Goal: Task Accomplishment & Management: Manage account settings

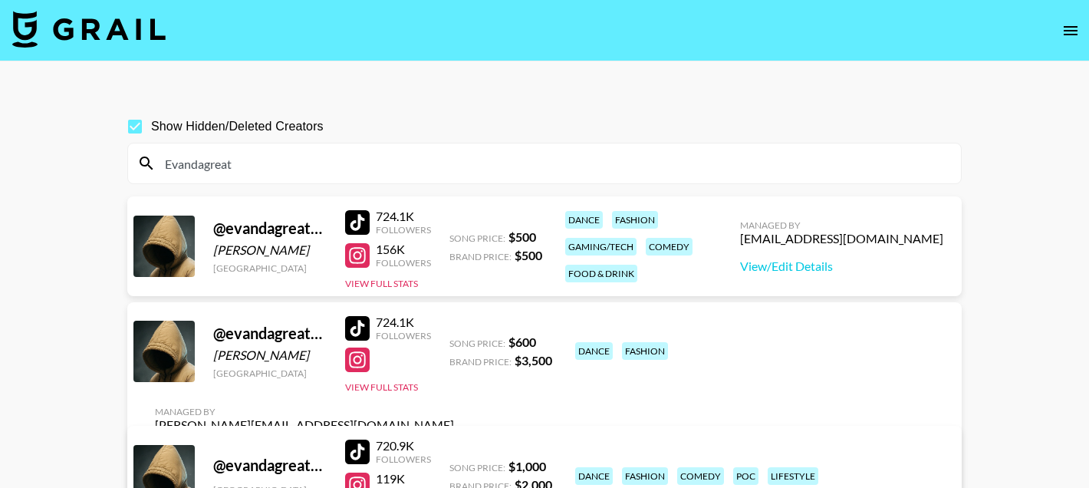
scroll to position [77, 0]
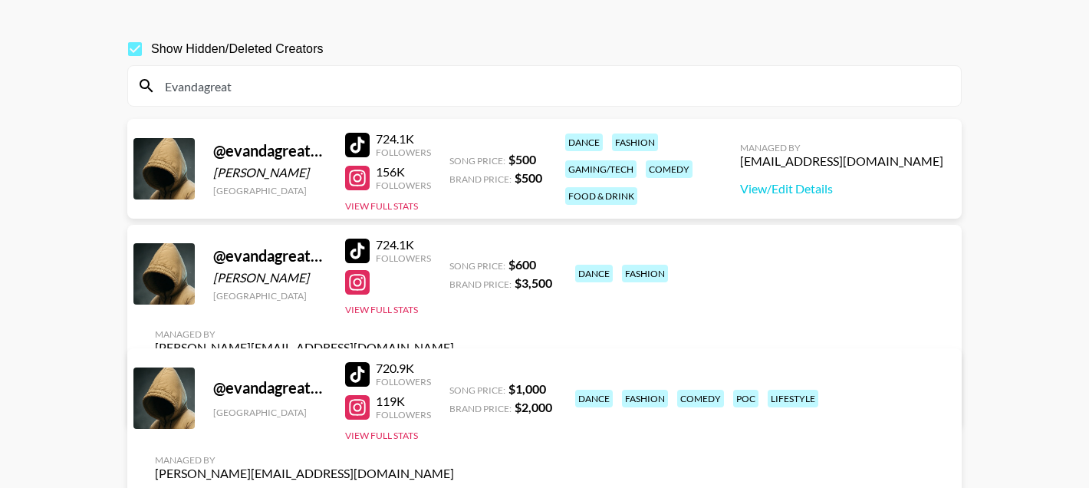
click at [297, 83] on input "Evandagreat" at bounding box center [554, 86] width 796 height 25
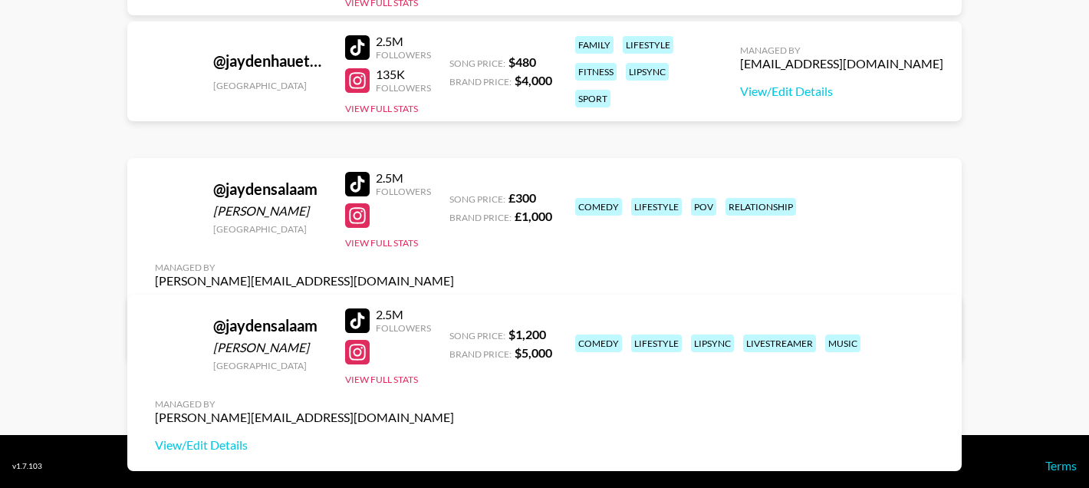
scroll to position [423, 0]
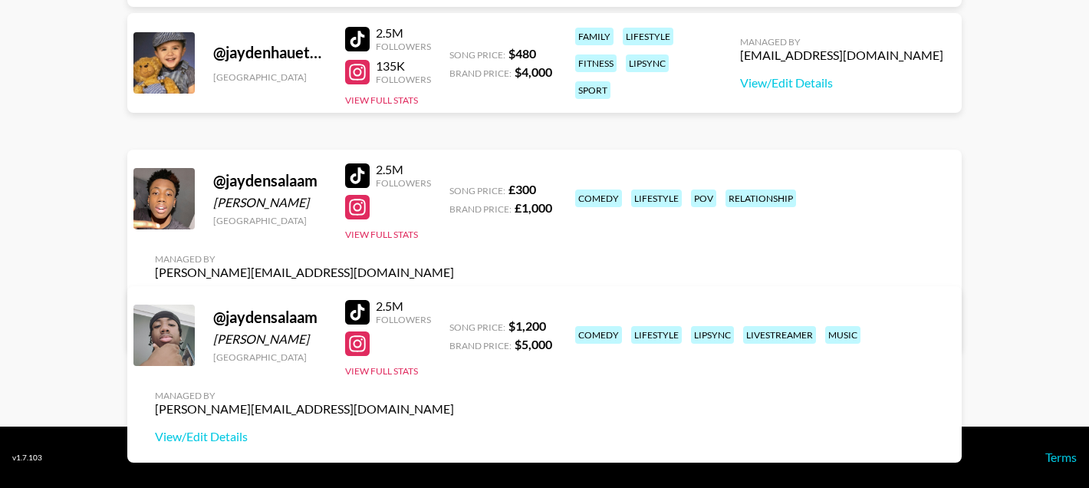
type input "jayden"
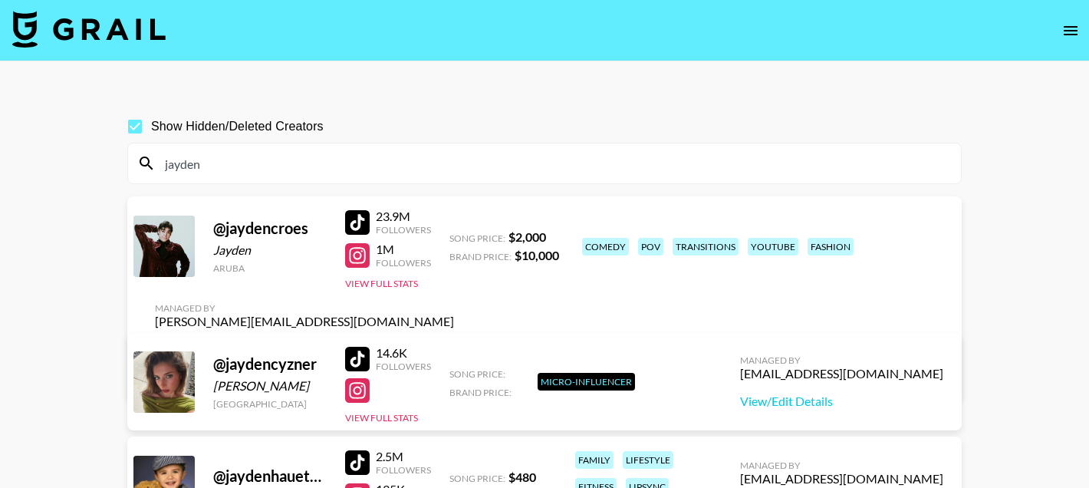
click at [245, 171] on input "jayden" at bounding box center [554, 163] width 796 height 25
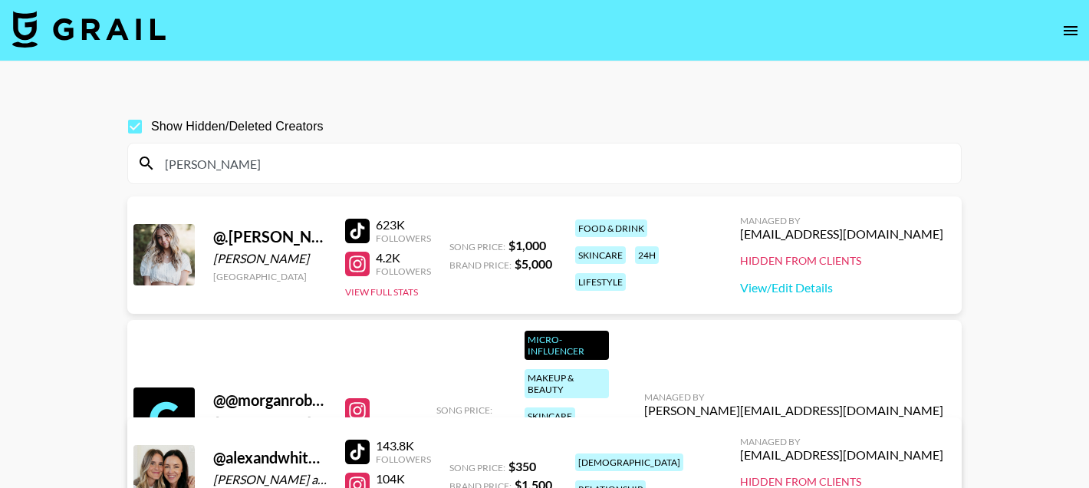
click at [208, 166] on input "morgan" at bounding box center [554, 163] width 796 height 25
click at [208, 167] on input "morgan" at bounding box center [554, 163] width 796 height 25
paste input "couplagoof’s"
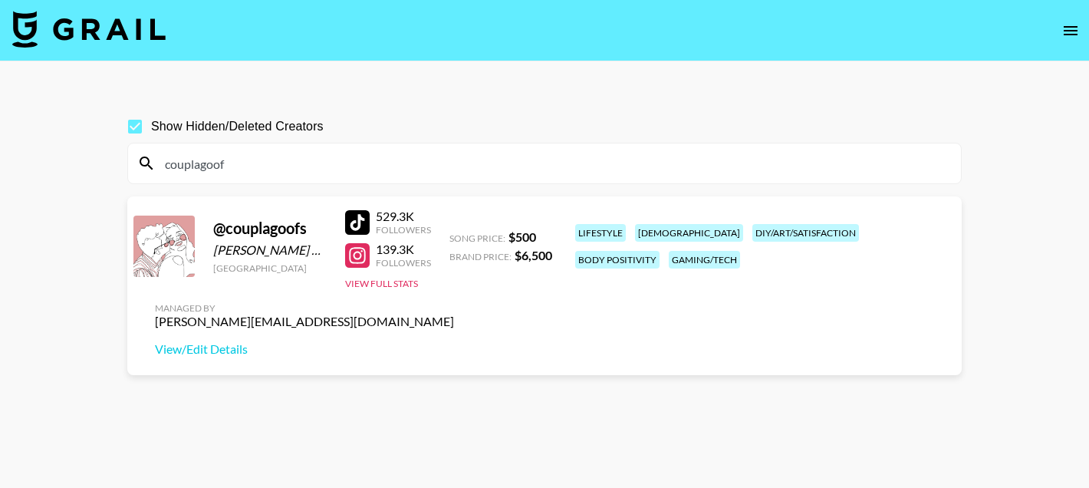
type input "couplagoof"
click at [353, 223] on div at bounding box center [357, 222] width 25 height 25
click at [454, 341] on link "View/Edit Details" at bounding box center [304, 348] width 299 height 15
click at [225, 169] on input "couplagoof" at bounding box center [554, 163] width 796 height 25
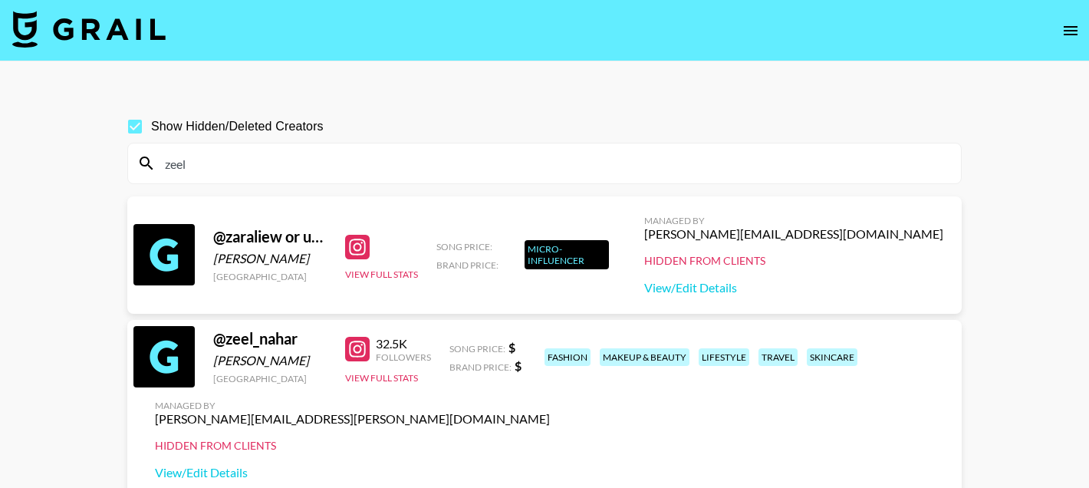
click at [189, 164] on input "zeel" at bounding box center [554, 163] width 796 height 25
paste input "@lizzieb1zzie"
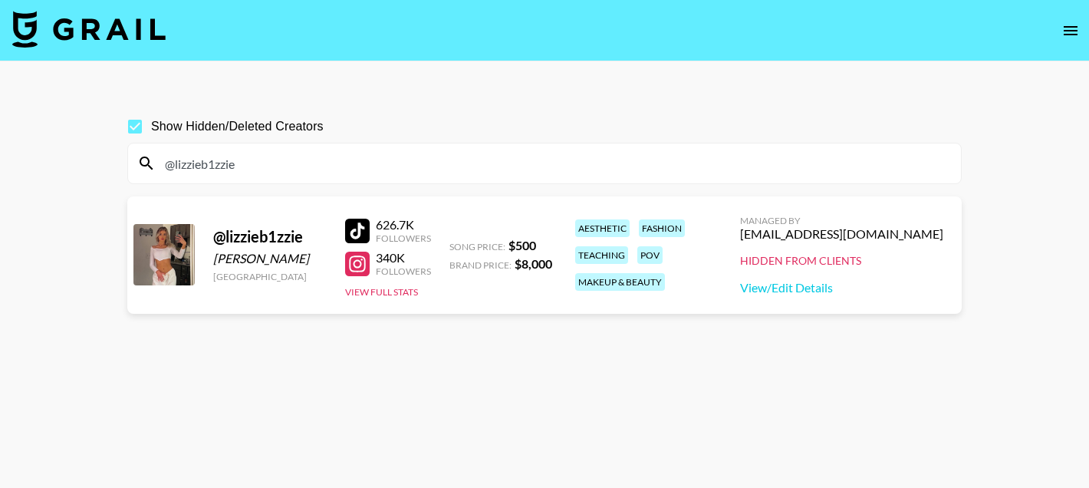
type input "@lizzieb1zzie"
click at [357, 227] on div at bounding box center [357, 230] width 25 height 25
click at [360, 274] on div at bounding box center [357, 263] width 25 height 25
click at [794, 286] on link "View/Edit Details" at bounding box center [841, 287] width 203 height 15
click at [217, 166] on input "@lizzieb1zzie" at bounding box center [554, 163] width 796 height 25
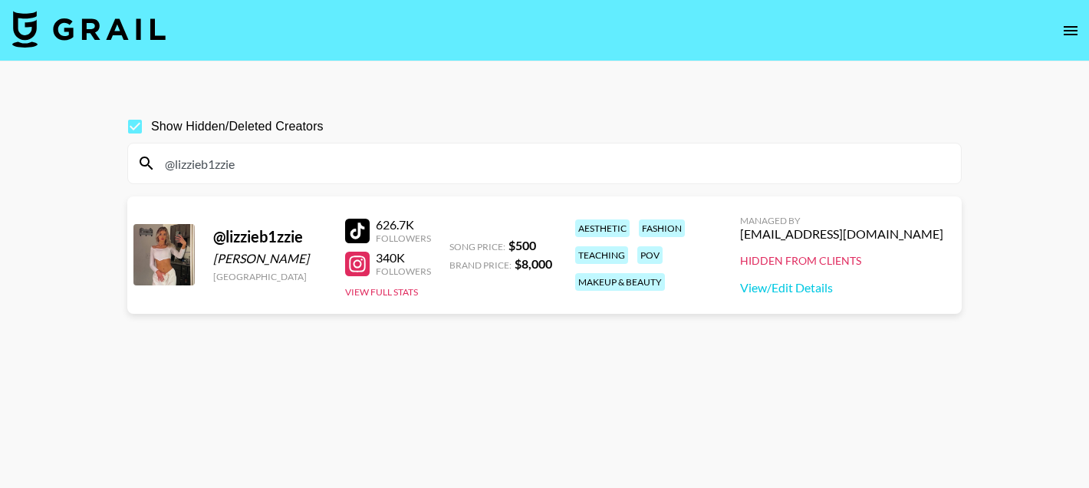
click at [217, 166] on input "@lizzieb1zzie" at bounding box center [554, 163] width 796 height 25
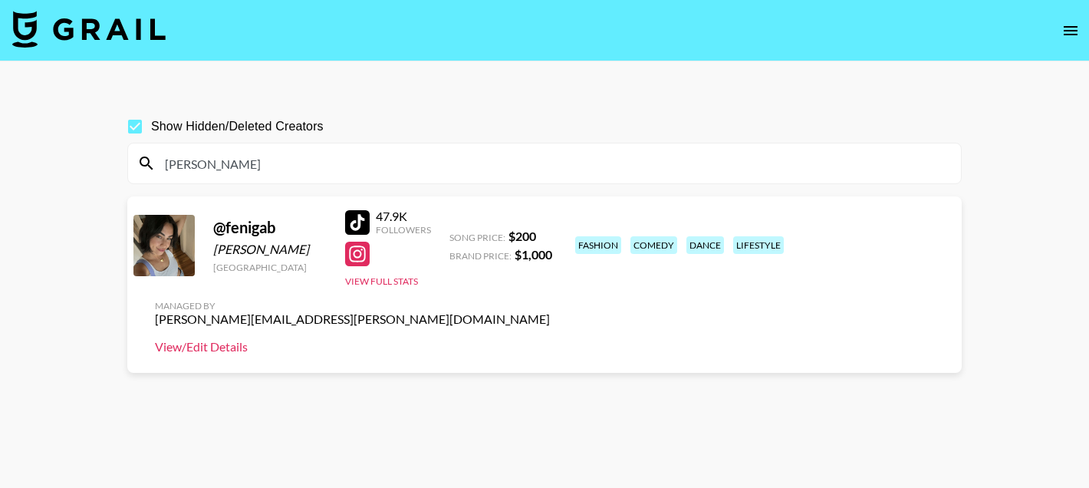
type input "fenig"
click at [550, 339] on link "View/Edit Details" at bounding box center [352, 346] width 395 height 15
click at [203, 175] on input "fenig" at bounding box center [554, 163] width 796 height 25
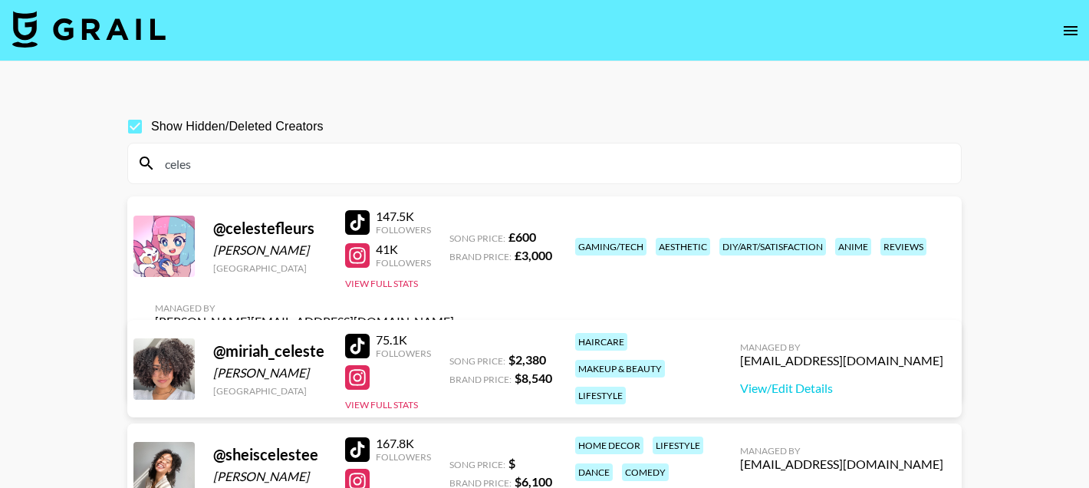
type input "celes"
click at [357, 235] on div at bounding box center [357, 222] width 25 height 25
click at [454, 367] on link "View/Edit Details" at bounding box center [304, 374] width 299 height 15
click at [258, 165] on input "celes" at bounding box center [554, 163] width 796 height 25
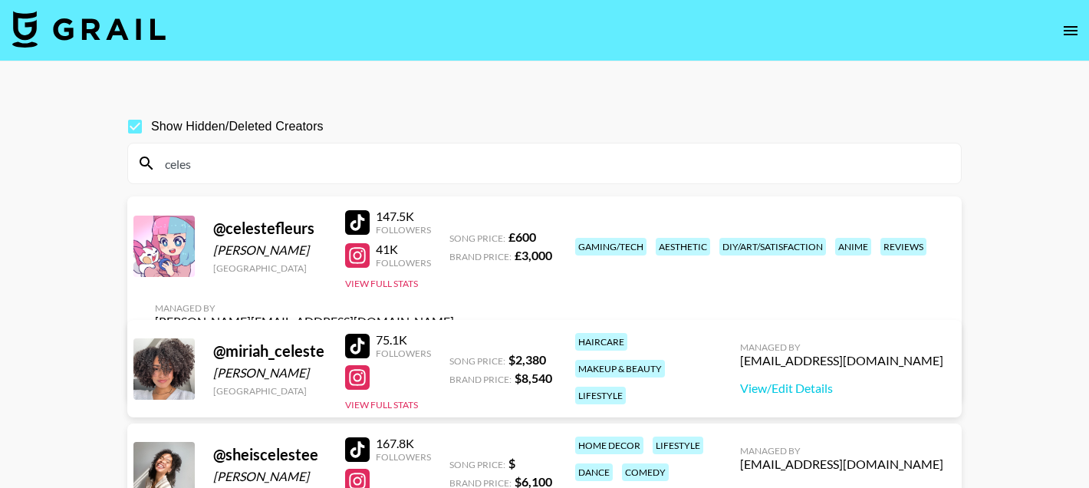
click at [258, 165] on input "celes" at bounding box center [554, 163] width 796 height 25
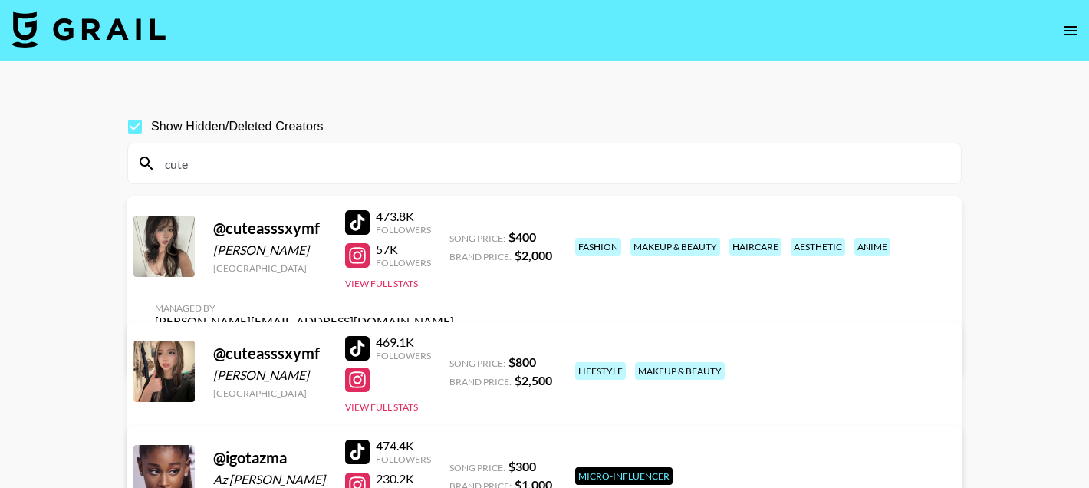
type input "cute"
drag, startPoint x: 323, startPoint y: 239, endPoint x: 225, endPoint y: 239, distance: 98.1
click at [225, 238] on div "@ cuteasssxymf" at bounding box center [269, 227] width 113 height 19
copy div "cuteasssxymf"
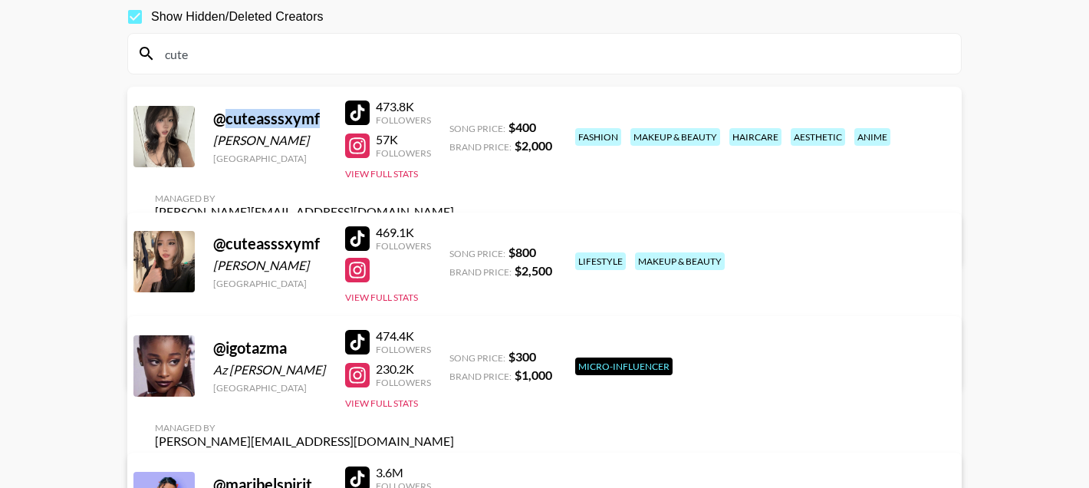
scroll to position [112, 0]
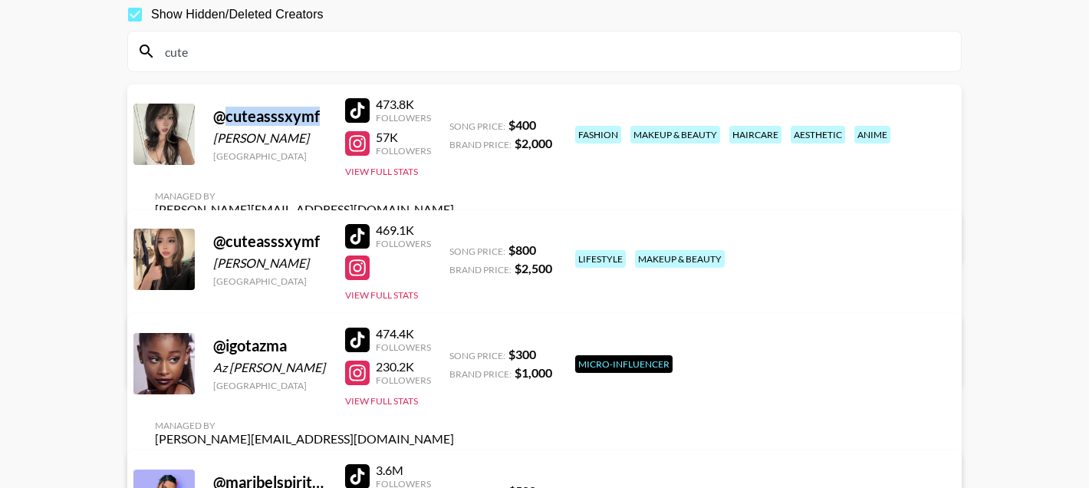
click at [550, 353] on link "View/Edit Details" at bounding box center [352, 360] width 395 height 15
click at [466, 178] on div "Managed By amanda.johnsson@grail-talent.com View/Edit Details" at bounding box center [304, 217] width 323 height 79
click at [454, 229] on link "View/Edit Details" at bounding box center [304, 236] width 299 height 15
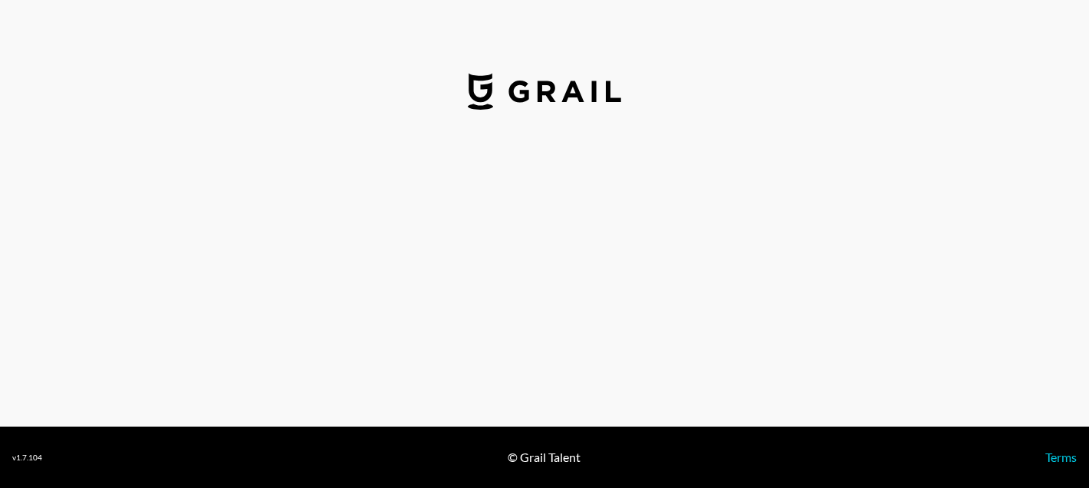
select select "USD"
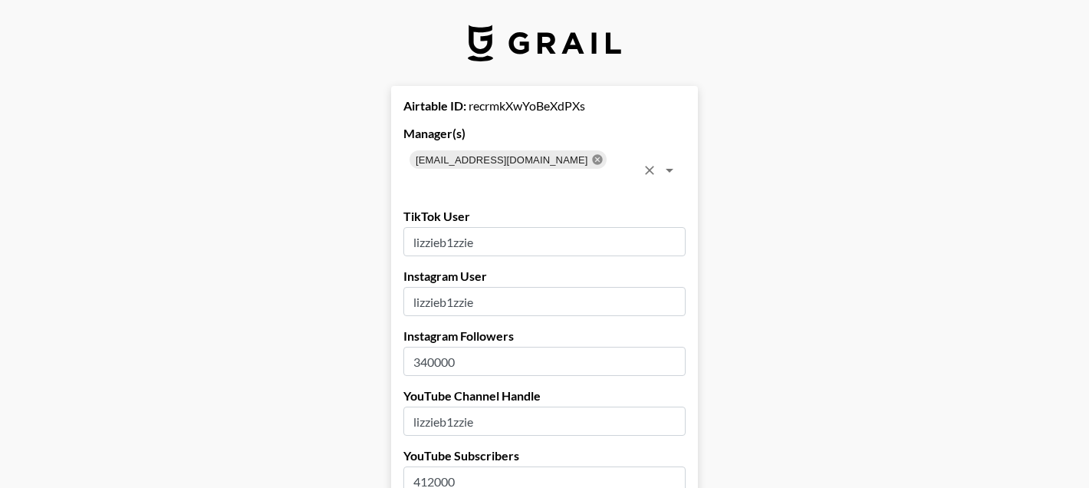
click at [591, 161] on icon at bounding box center [597, 159] width 12 height 12
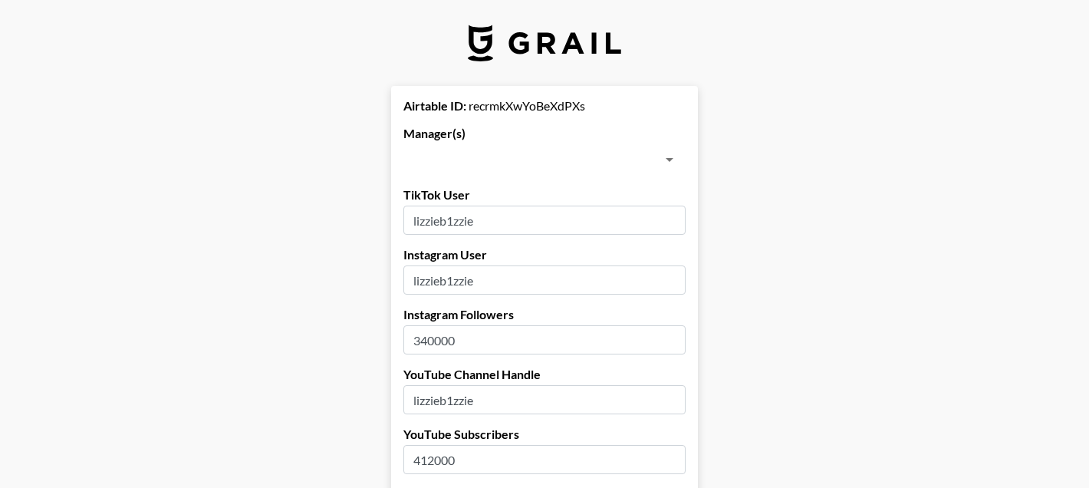
click at [543, 160] on input "text" at bounding box center [532, 159] width 248 height 21
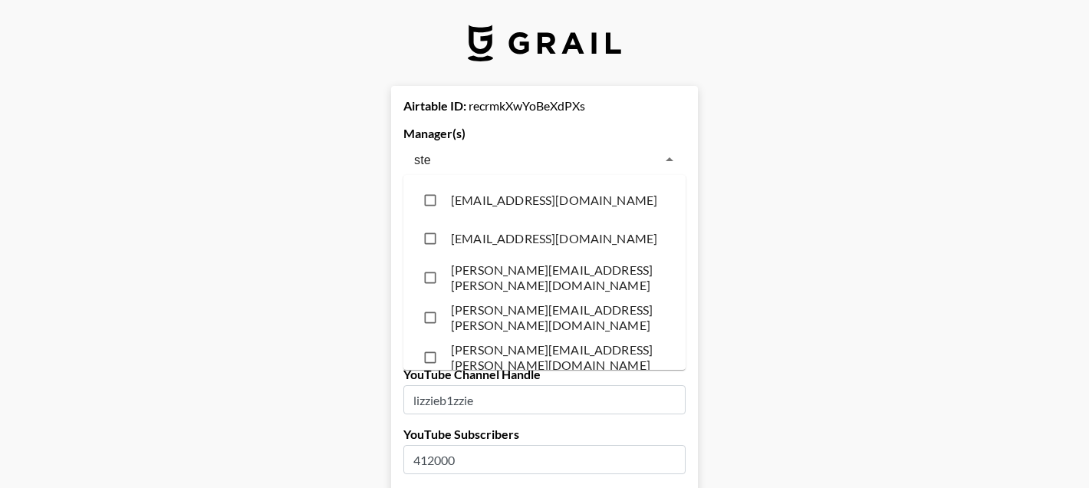
type input "step"
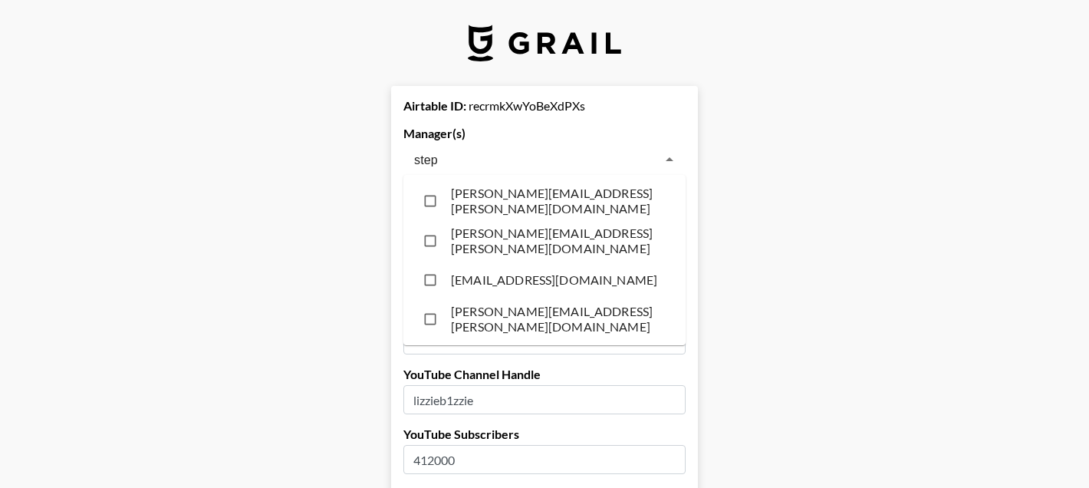
click at [531, 205] on li "[PERSON_NAME][EMAIL_ADDRESS][PERSON_NAME][DOMAIN_NAME]" at bounding box center [544, 201] width 282 height 40
checkbox input "true"
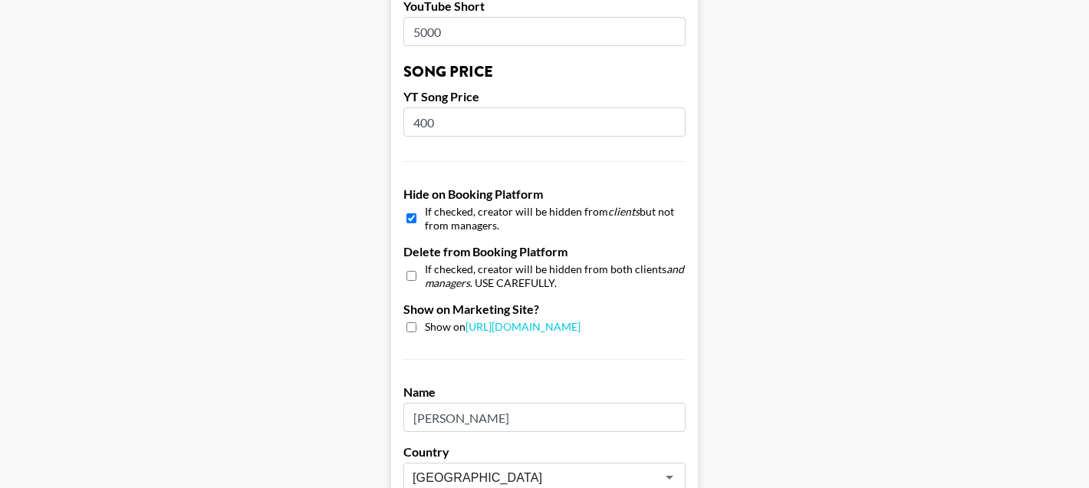
scroll to position [1477, 0]
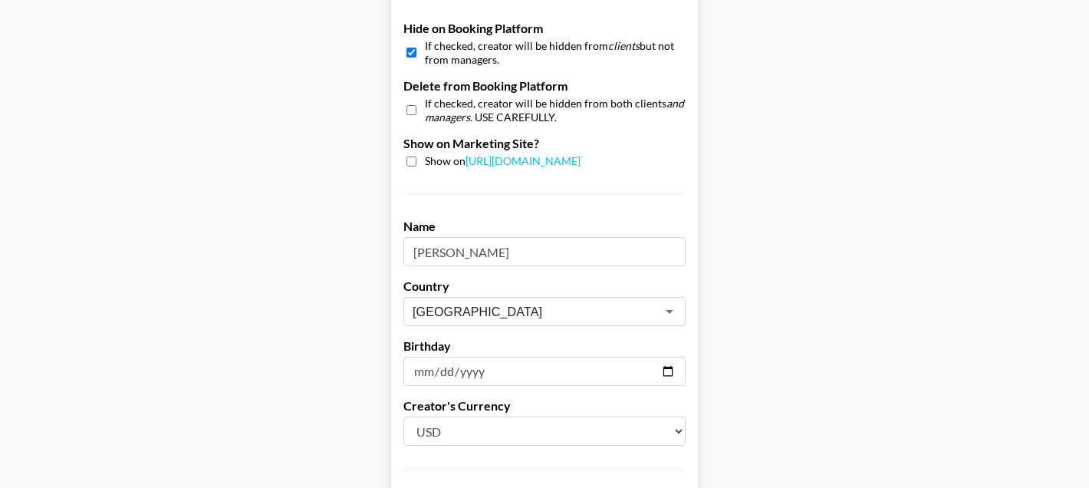
click at [409, 41] on input "checkbox" at bounding box center [411, 52] width 10 height 22
checkbox input "false"
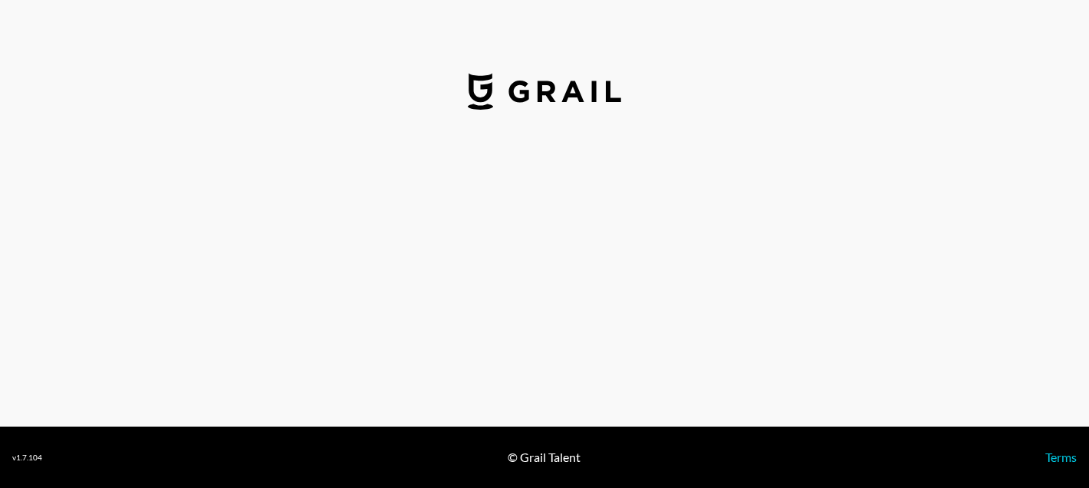
select select "USD"
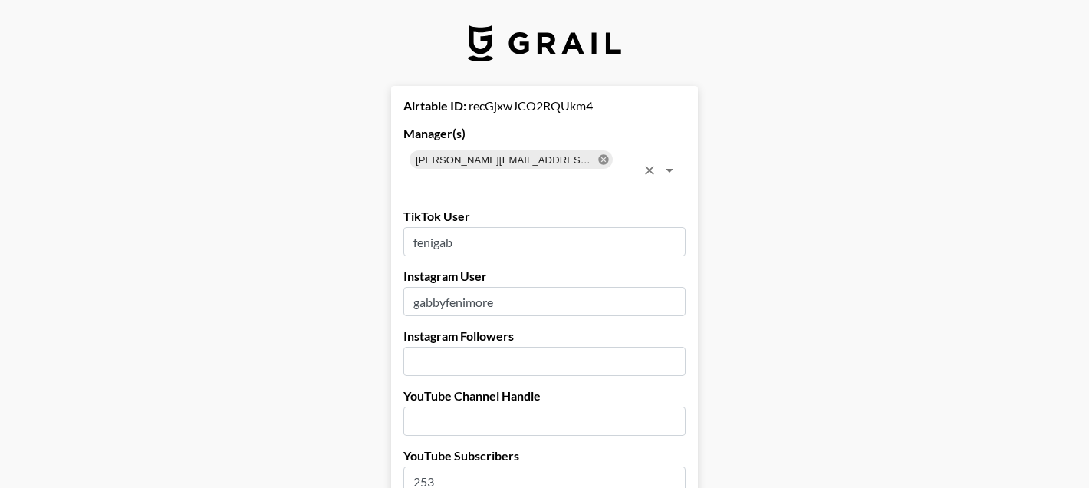
click at [598, 159] on icon at bounding box center [603, 159] width 10 height 10
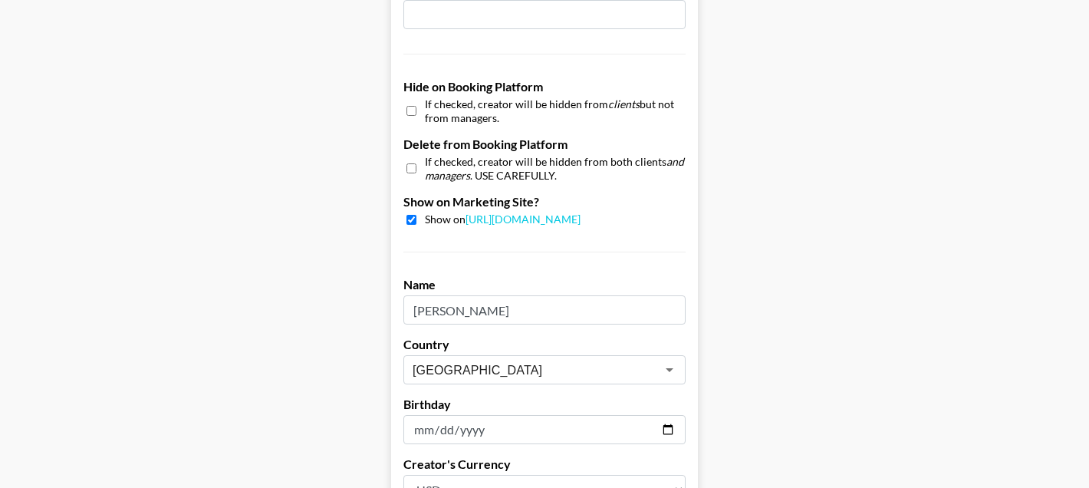
scroll to position [1413, 0]
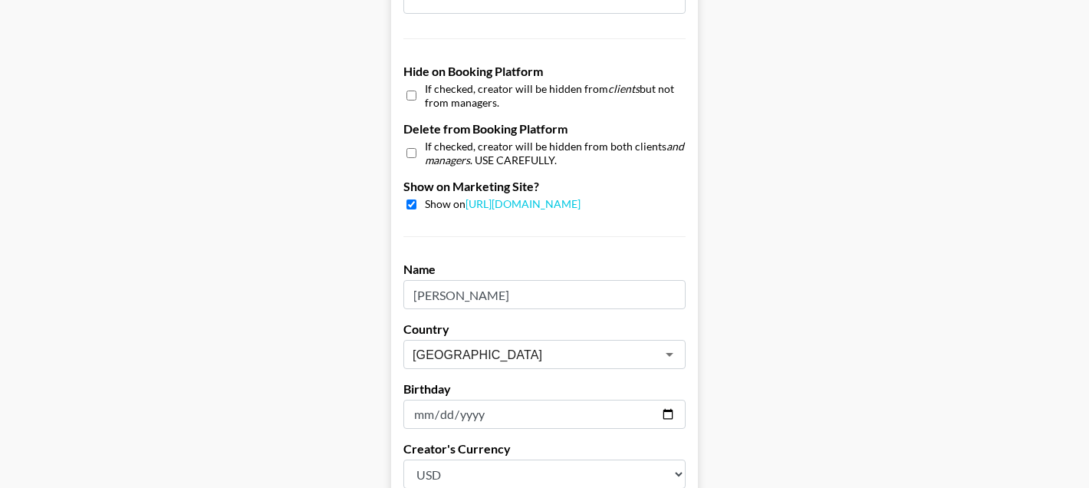
click at [409, 92] on input "checkbox" at bounding box center [411, 95] width 10 height 22
checkbox input "true"
click at [412, 205] on input "checkbox" at bounding box center [411, 204] width 10 height 10
checkbox input "false"
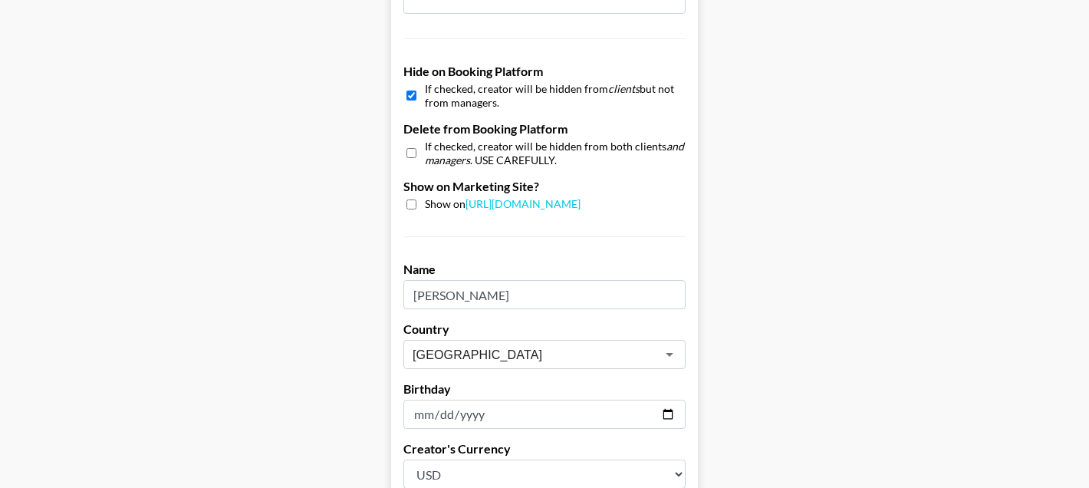
scroll to position [1592, 0]
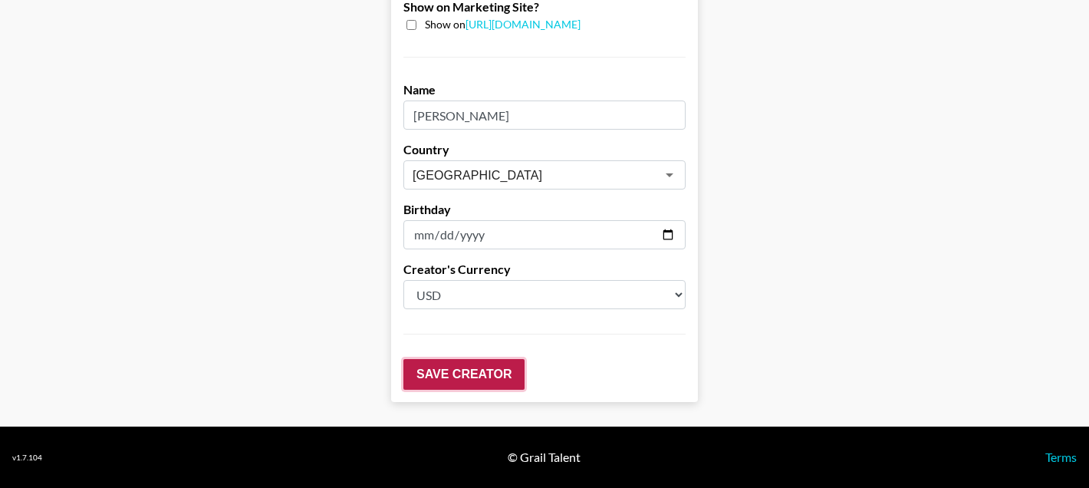
click at [456, 369] on input "Save Creator" at bounding box center [463, 374] width 121 height 31
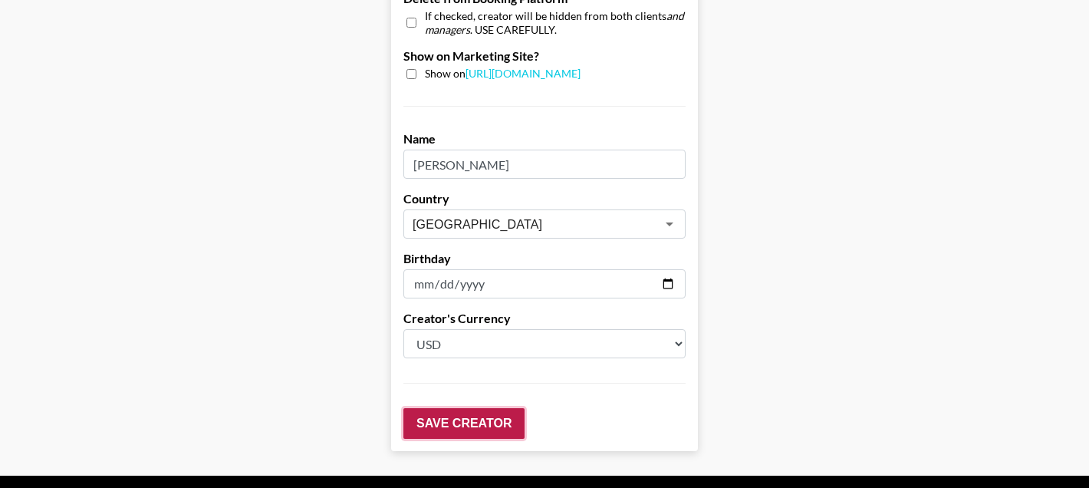
scroll to position [86, 0]
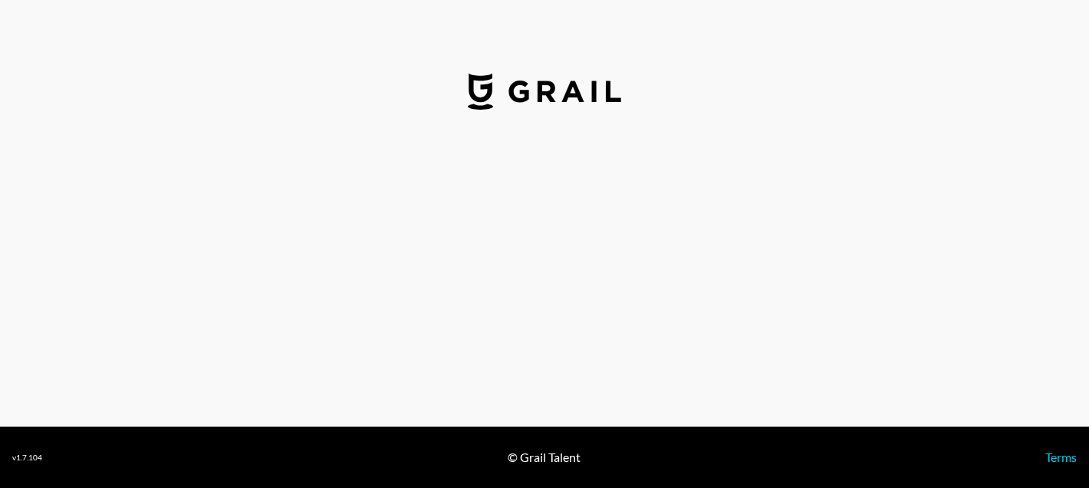
select select "GBP"
select select "USD"
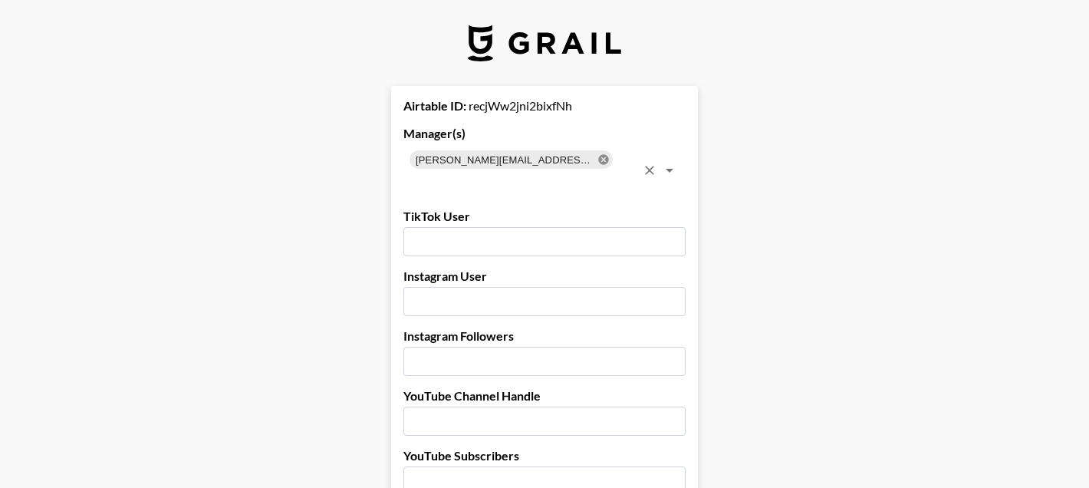
click at [598, 162] on icon at bounding box center [603, 159] width 10 height 10
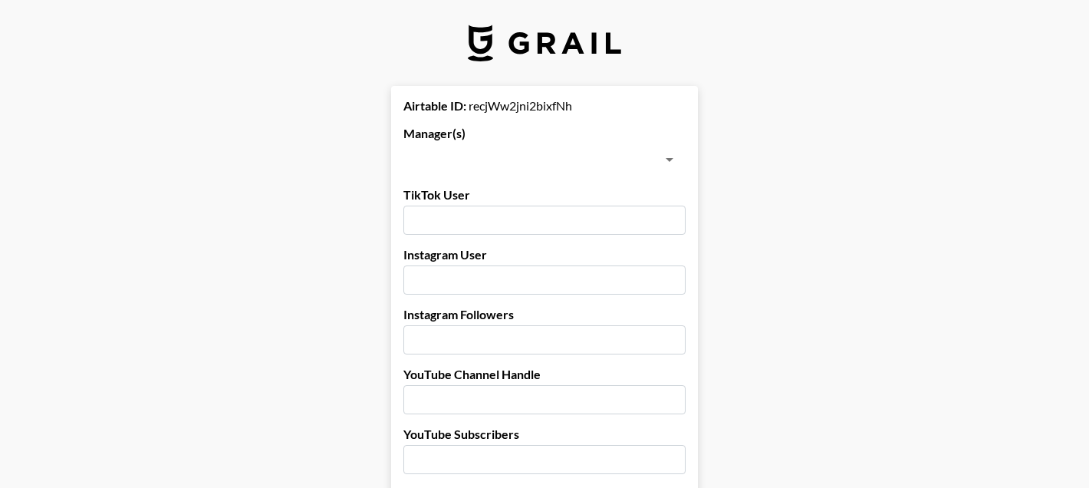
click at [516, 165] on input "text" at bounding box center [532, 159] width 248 height 21
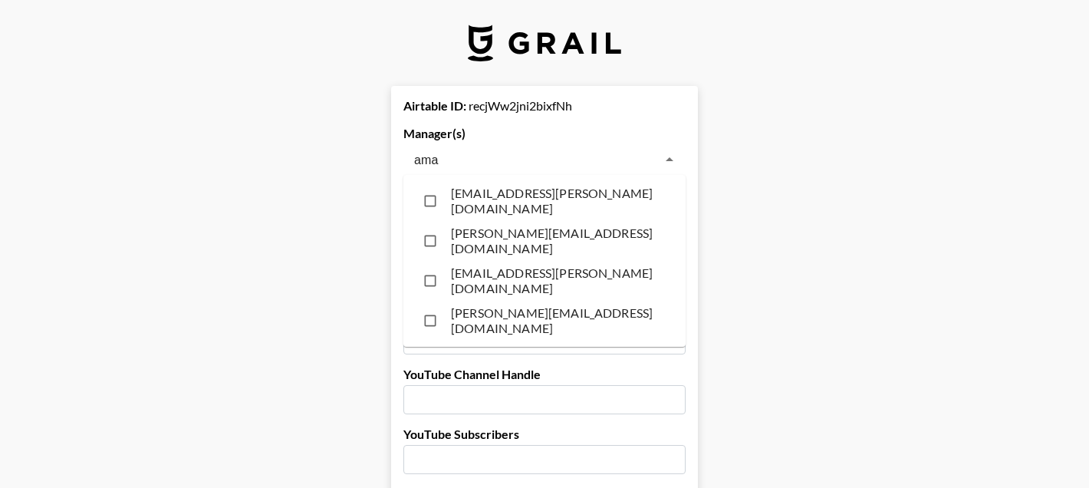
type input "aman"
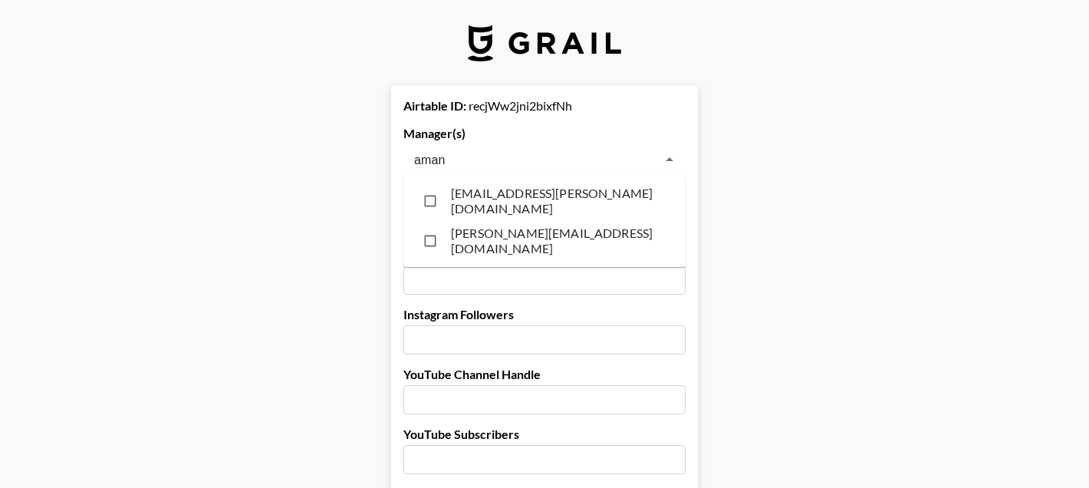
click at [494, 254] on li "amanda.johnsson@grail-talent.com" at bounding box center [544, 241] width 282 height 40
checkbox input "true"
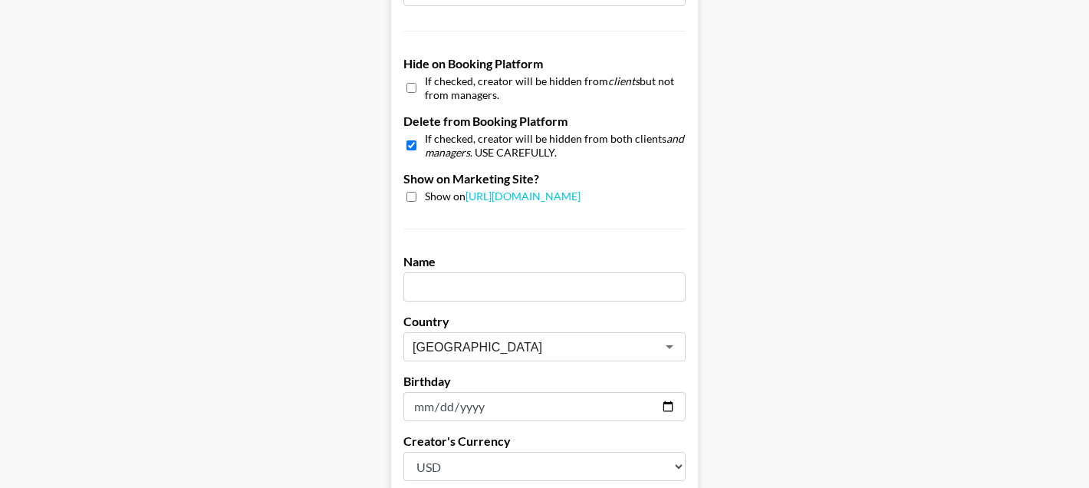
scroll to position [1592, 0]
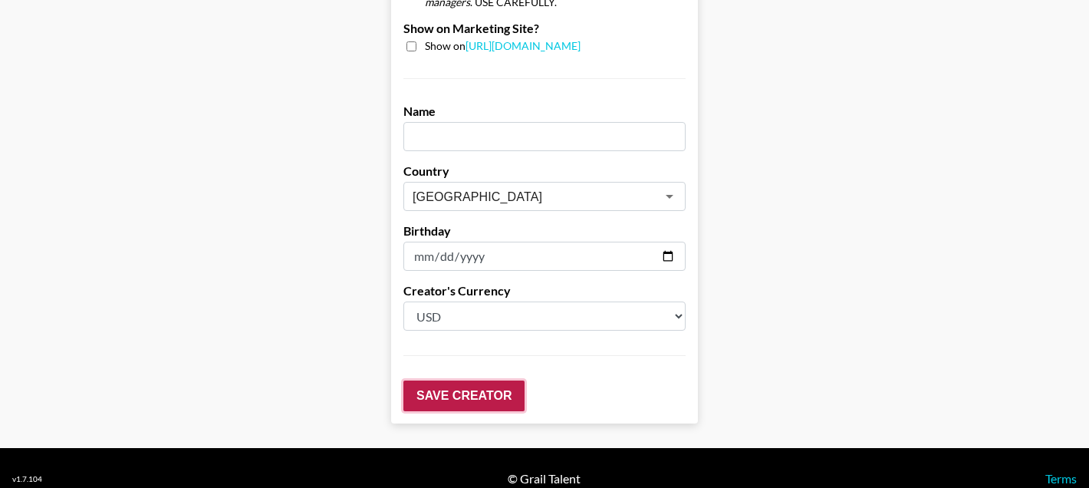
click at [464, 380] on input "Save Creator" at bounding box center [463, 395] width 121 height 31
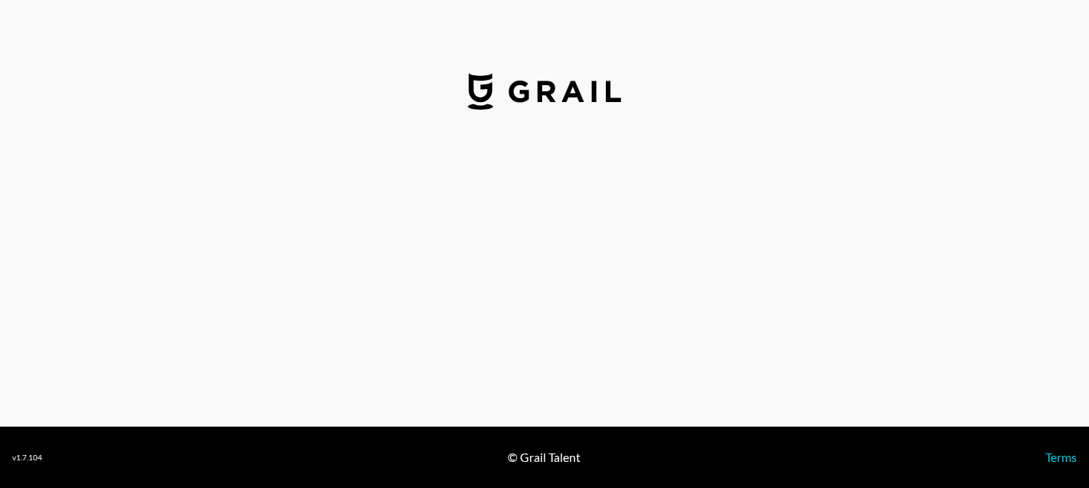
select select "USD"
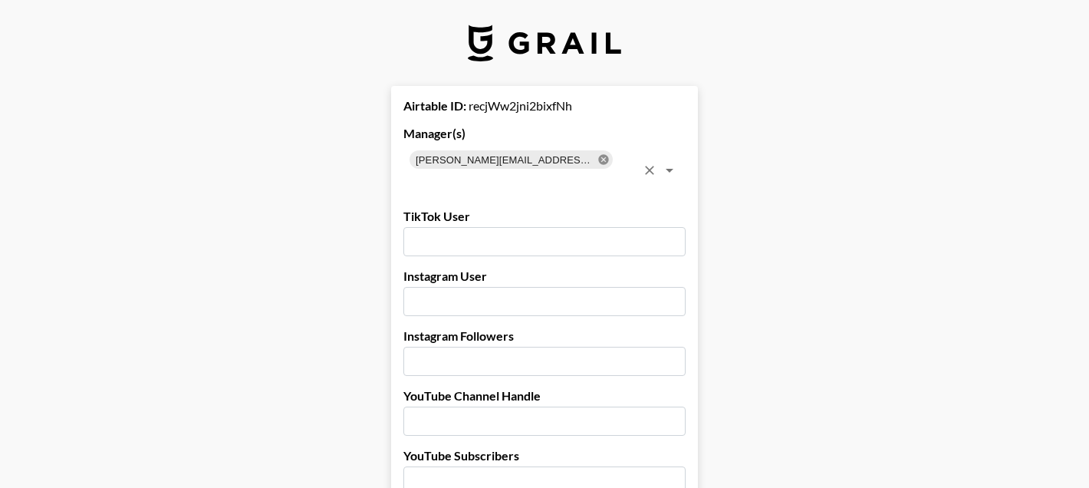
click at [598, 156] on icon at bounding box center [603, 159] width 10 height 10
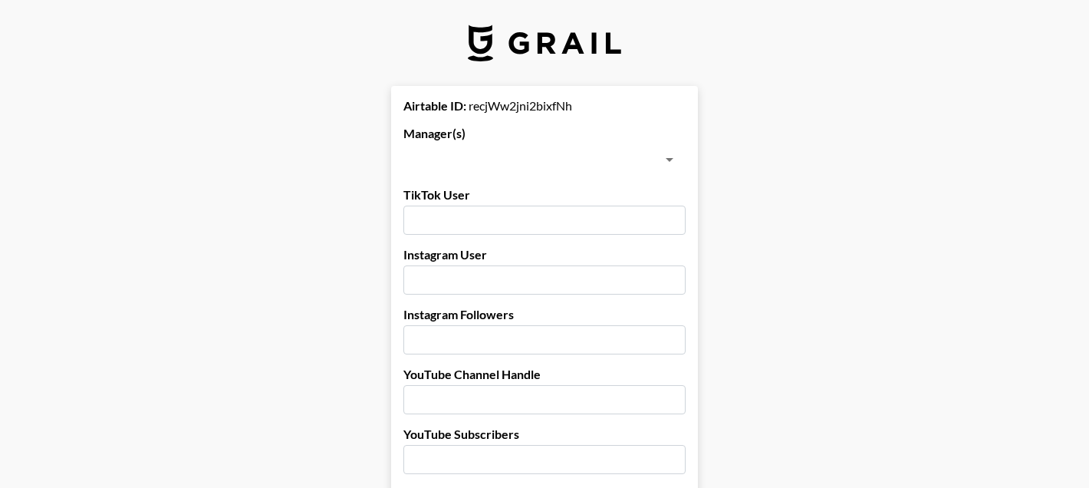
click at [582, 156] on input "text" at bounding box center [532, 159] width 248 height 21
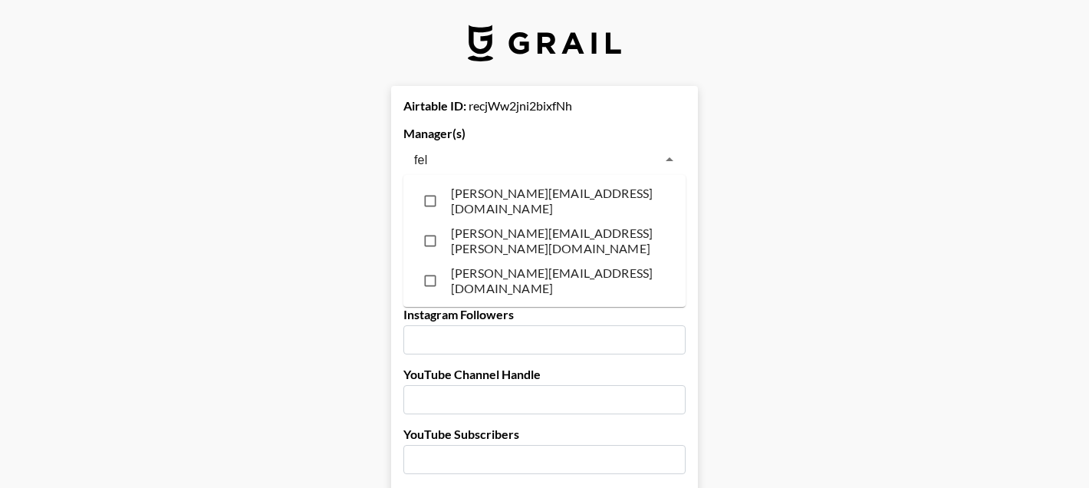
type input "feli"
click at [520, 201] on li "[PERSON_NAME][EMAIL_ADDRESS][DOMAIN_NAME]" at bounding box center [544, 201] width 282 height 40
checkbox input "true"
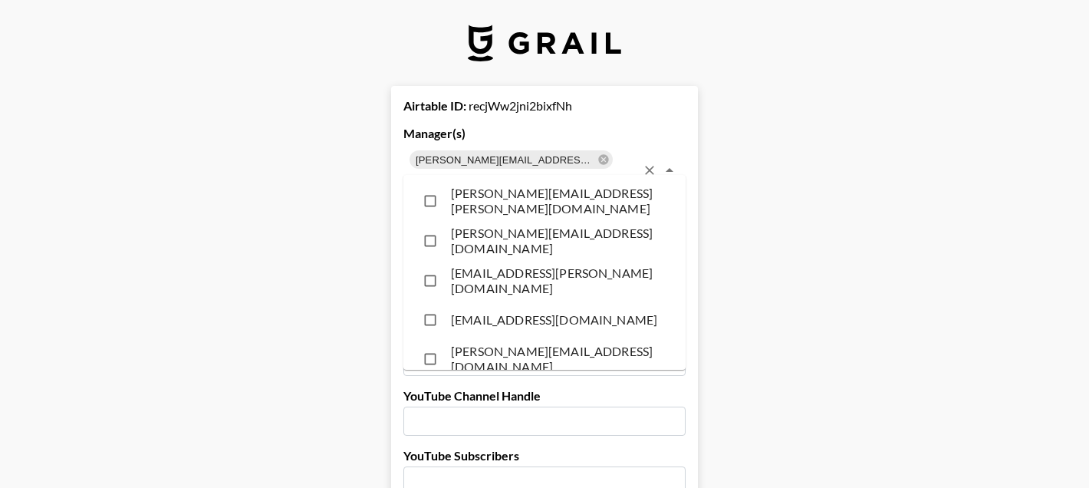
scroll to position [4104, 0]
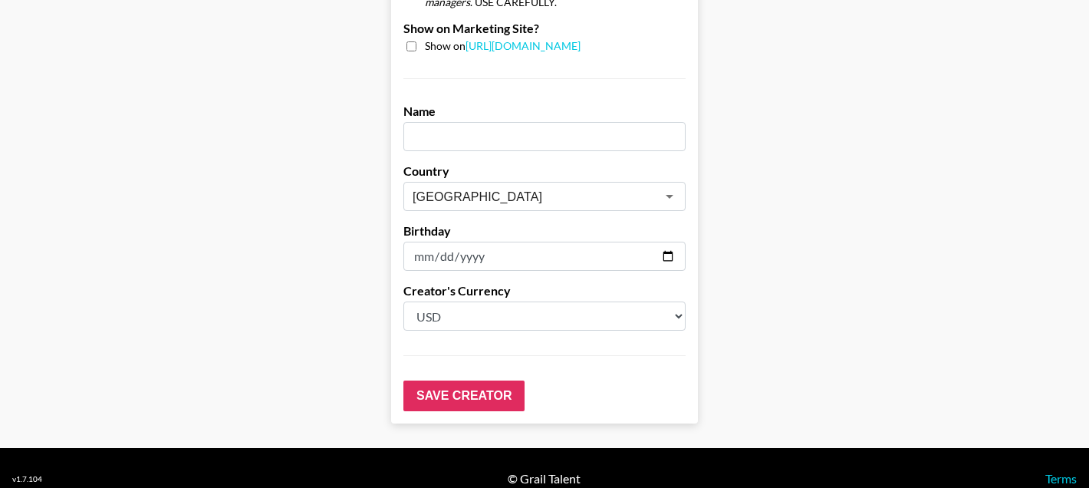
scroll to position [1433, 0]
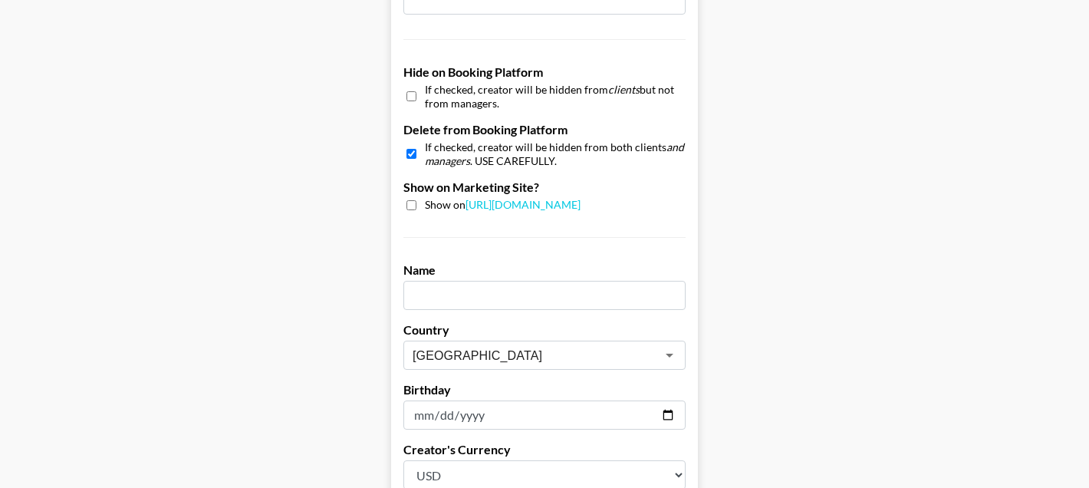
click at [412, 143] on input "checkbox" at bounding box center [411, 154] width 10 height 22
checkbox input "false"
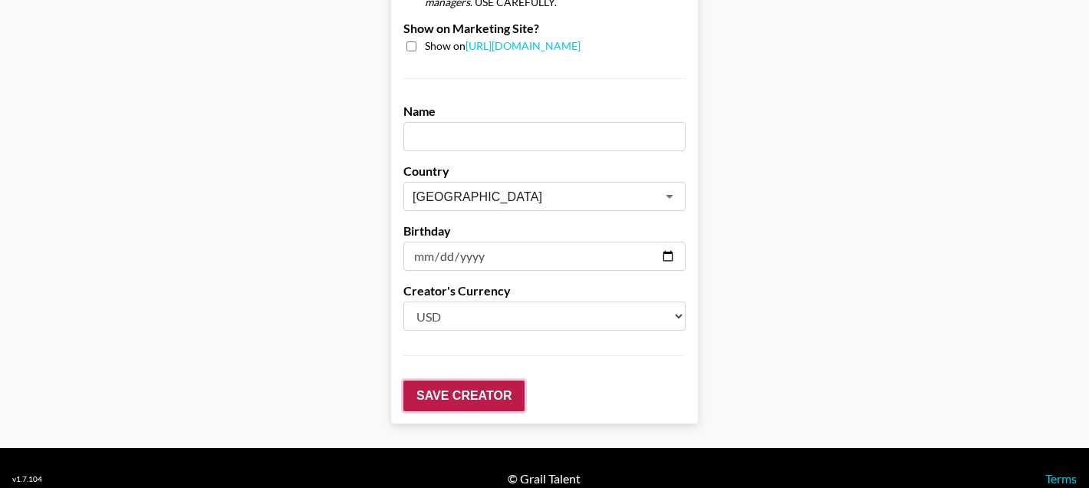
click at [432, 380] on input "Save Creator" at bounding box center [463, 395] width 121 height 31
click at [432, 383] on input "Save Creator" at bounding box center [463, 395] width 121 height 31
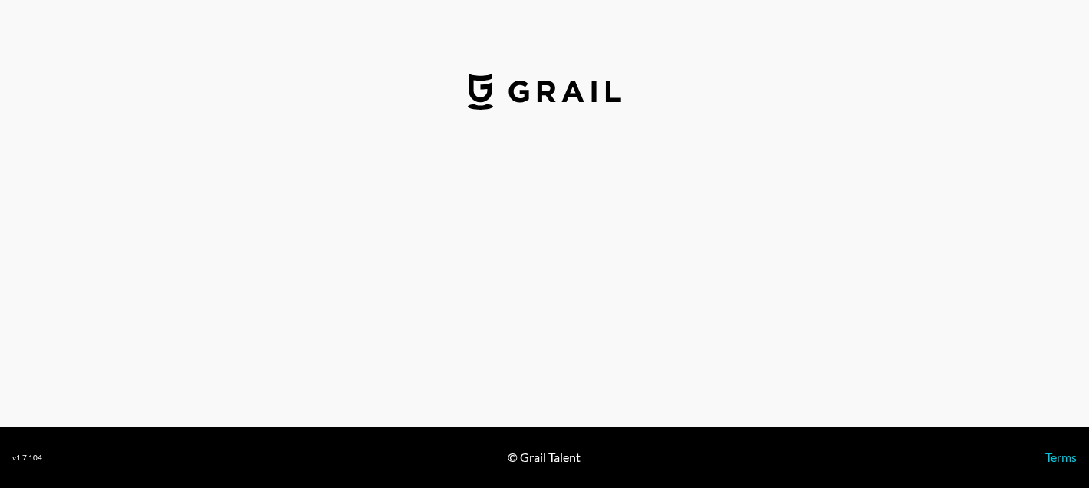
select select "USD"
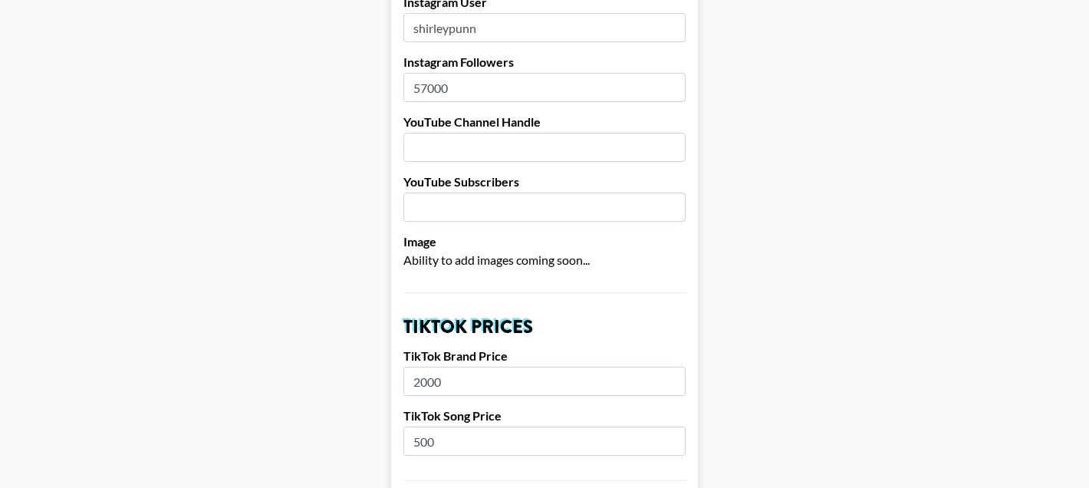
scroll to position [717, 0]
